Goal: Information Seeking & Learning: Learn about a topic

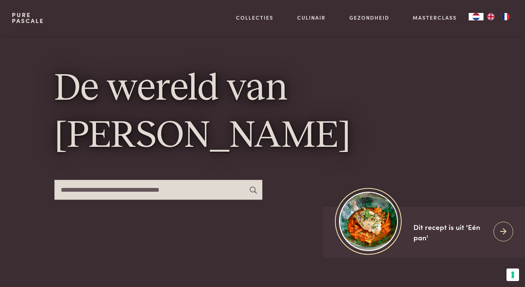
scroll to position [37, 0]
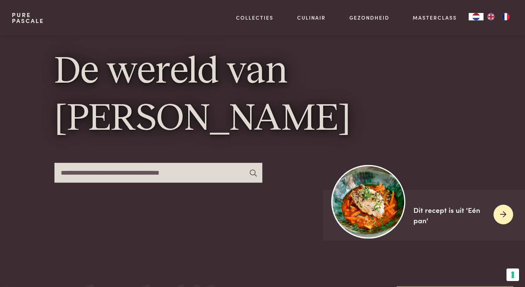
click at [502, 214] on icon at bounding box center [503, 214] width 6 height 11
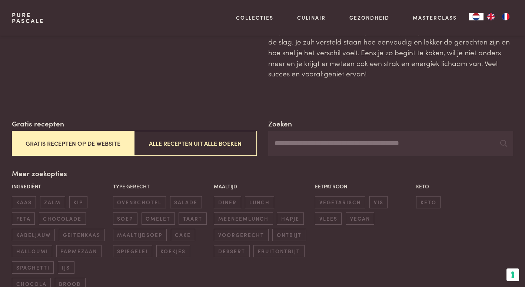
scroll to position [111, 0]
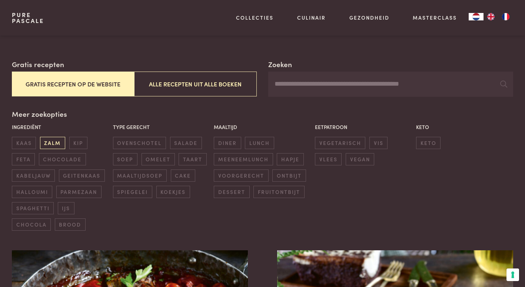
click at [54, 143] on span "zalm" at bounding box center [52, 143] width 25 height 12
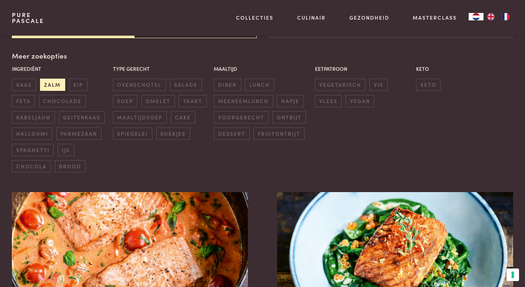
scroll to position [170, 0]
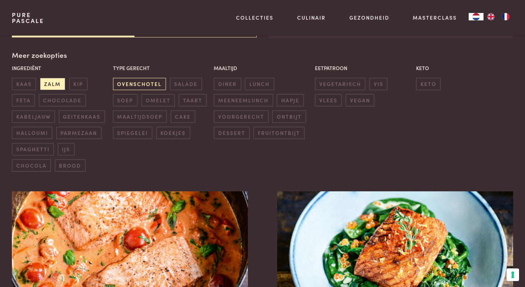
click at [142, 85] on span "ovenschotel" at bounding box center [139, 84] width 53 height 12
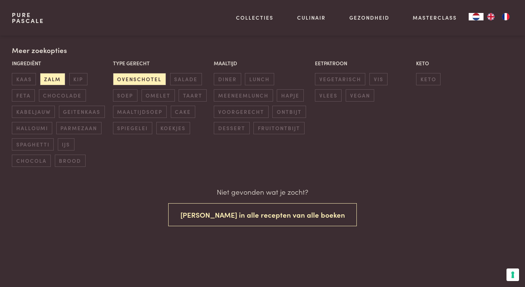
scroll to position [185, 0]
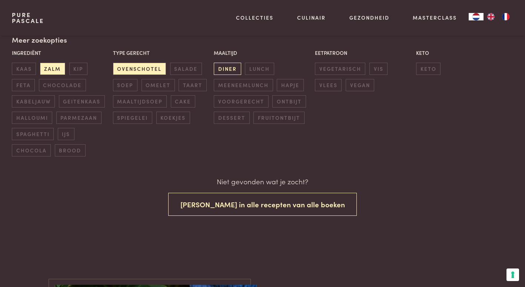
click at [229, 70] on span "diner" at bounding box center [227, 69] width 27 height 12
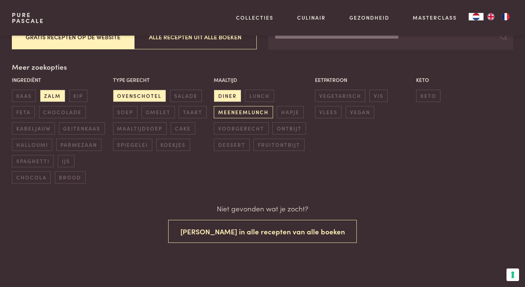
scroll to position [157, 0]
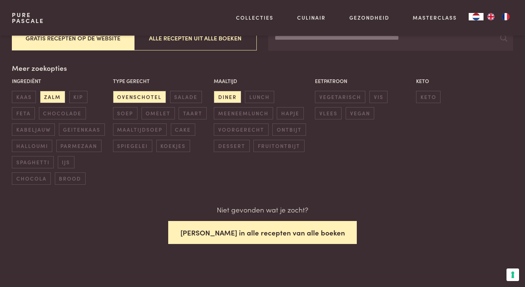
click at [265, 229] on button "[PERSON_NAME] in alle recepten van alle boeken" at bounding box center [262, 232] width 189 height 23
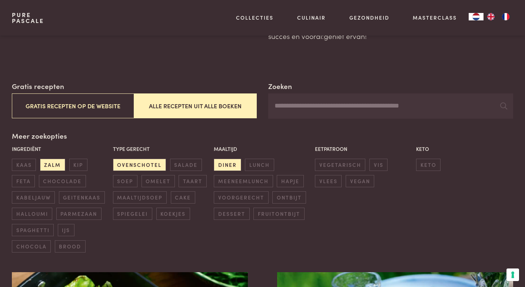
scroll to position [37, 0]
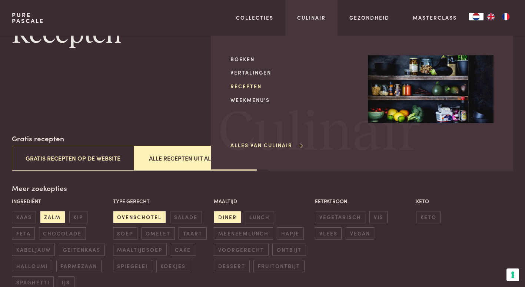
click at [248, 85] on link "Recepten" at bounding box center [293, 86] width 126 height 8
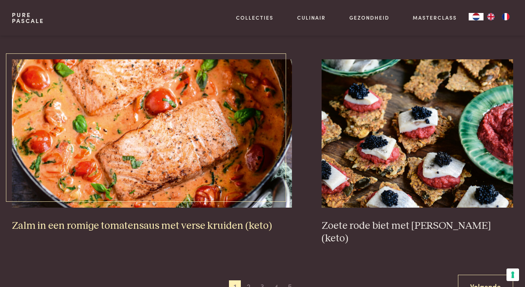
scroll to position [1333, 0]
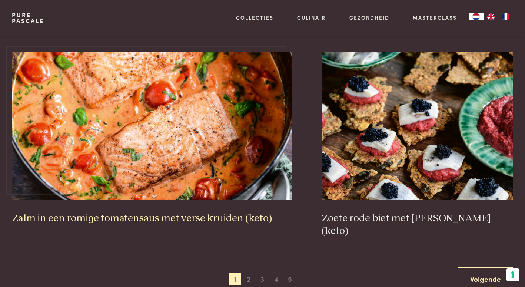
click at [196, 115] on img at bounding box center [152, 126] width 280 height 148
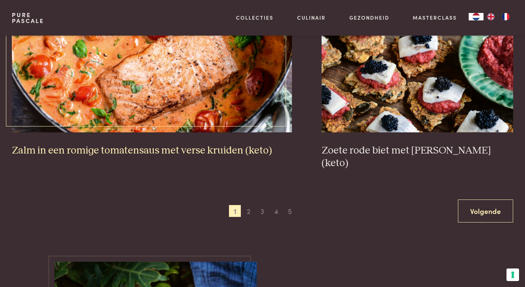
scroll to position [1407, 0]
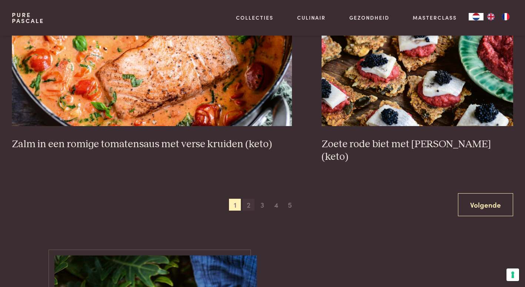
click at [251, 198] on span "2" at bounding box center [249, 204] width 12 height 12
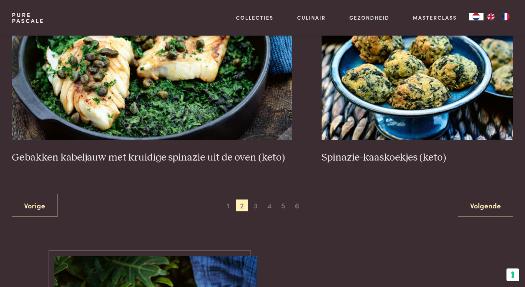
scroll to position [1429, 0]
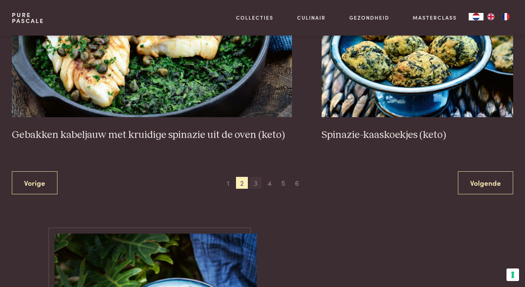
click at [253, 183] on span "3" at bounding box center [256, 183] width 12 height 12
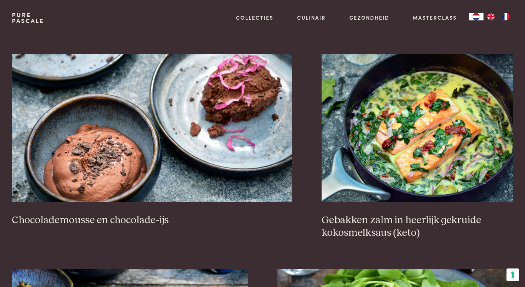
scroll to position [763, 0]
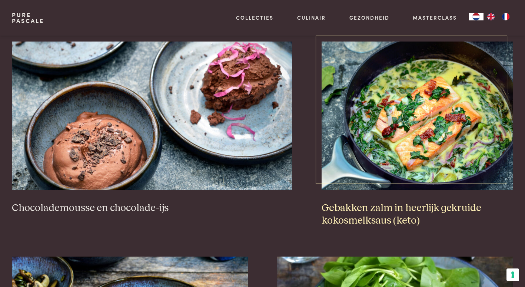
click at [381, 146] on img at bounding box center [416, 115] width 191 height 148
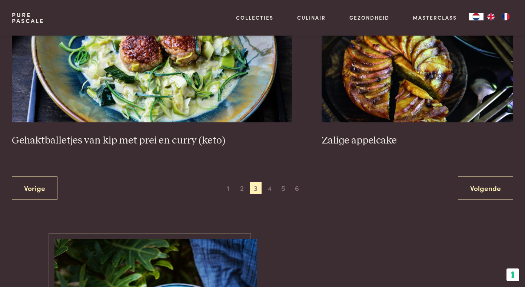
scroll to position [1466, 0]
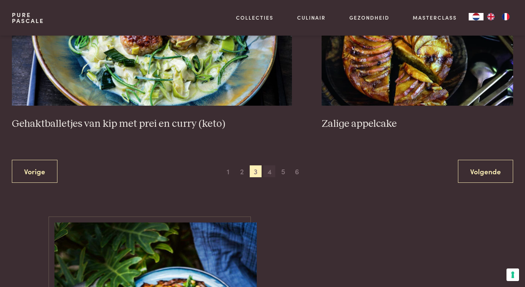
click at [270, 173] on span "4" at bounding box center [269, 171] width 12 height 12
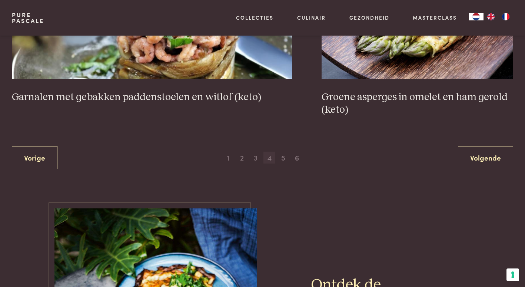
scroll to position [1466, 0]
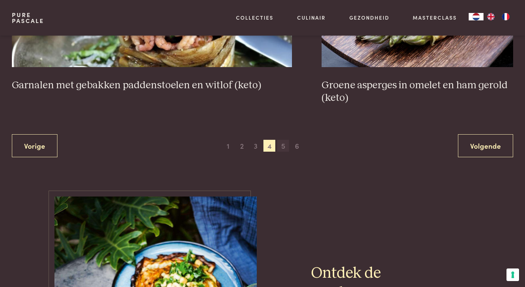
click at [282, 148] on span "5" at bounding box center [283, 146] width 12 height 12
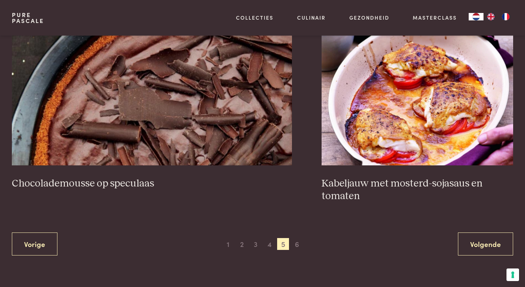
scroll to position [1392, 0]
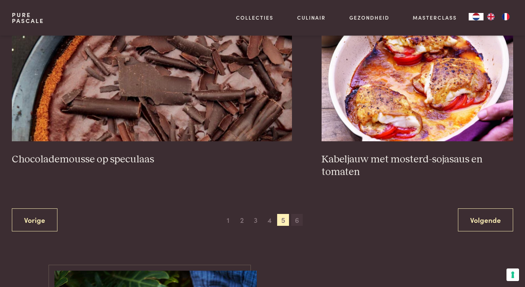
click at [296, 218] on span "6" at bounding box center [297, 220] width 12 height 12
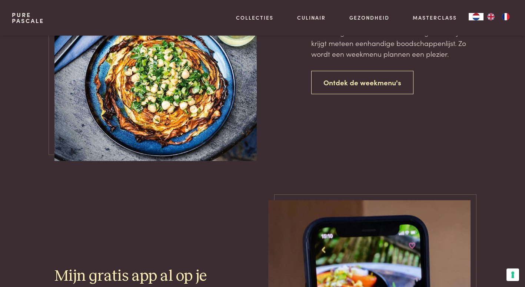
scroll to position [911, 0]
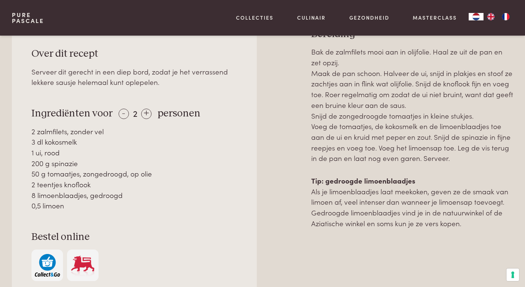
scroll to position [370, 0]
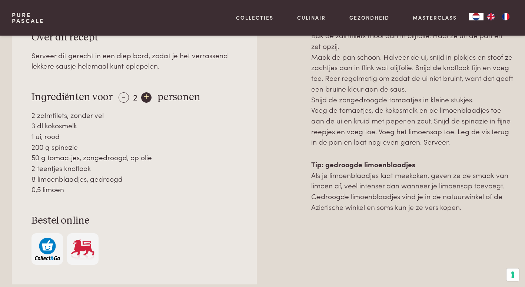
click at [143, 96] on div "+" at bounding box center [146, 97] width 10 height 10
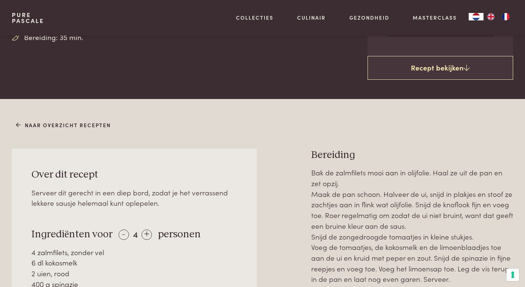
scroll to position [222, 0]
